Goal: Find specific page/section

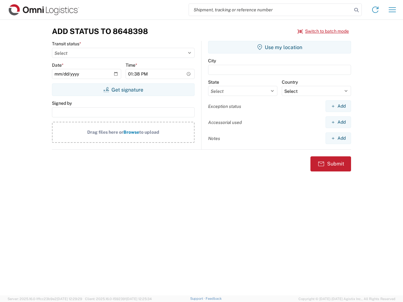
click at [270, 10] on input "search" at bounding box center [270, 10] width 163 height 12
click at [356, 10] on icon at bounding box center [356, 10] width 9 height 9
click at [375, 10] on icon at bounding box center [375, 10] width 10 height 10
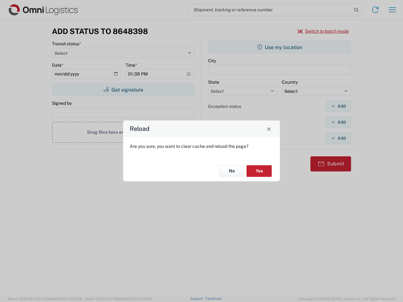
click at [392, 10] on div "Reload Are you sure, you want to clear cache and reload the page? No Yes" at bounding box center [201, 151] width 403 height 302
click at [323, 31] on div "Reload Are you sure, you want to clear cache and reload the page? No Yes" at bounding box center [201, 151] width 403 height 302
click at [123, 90] on div "Reload Are you sure, you want to clear cache and reload the page? No Yes" at bounding box center [201, 151] width 403 height 302
click at [280, 47] on div "Reload Are you sure, you want to clear cache and reload the page? No Yes" at bounding box center [201, 151] width 403 height 302
click at [338, 106] on div "Reload Are you sure, you want to clear cache and reload the page? No Yes" at bounding box center [201, 151] width 403 height 302
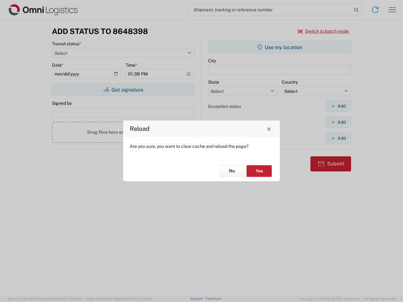
click at [338, 122] on div "Reload Are you sure, you want to clear cache and reload the page? No Yes" at bounding box center [201, 151] width 403 height 302
click at [338, 138] on div "Reload Are you sure, you want to clear cache and reload the page? No Yes" at bounding box center [201, 151] width 403 height 302
